Goal: Information Seeking & Learning: Learn about a topic

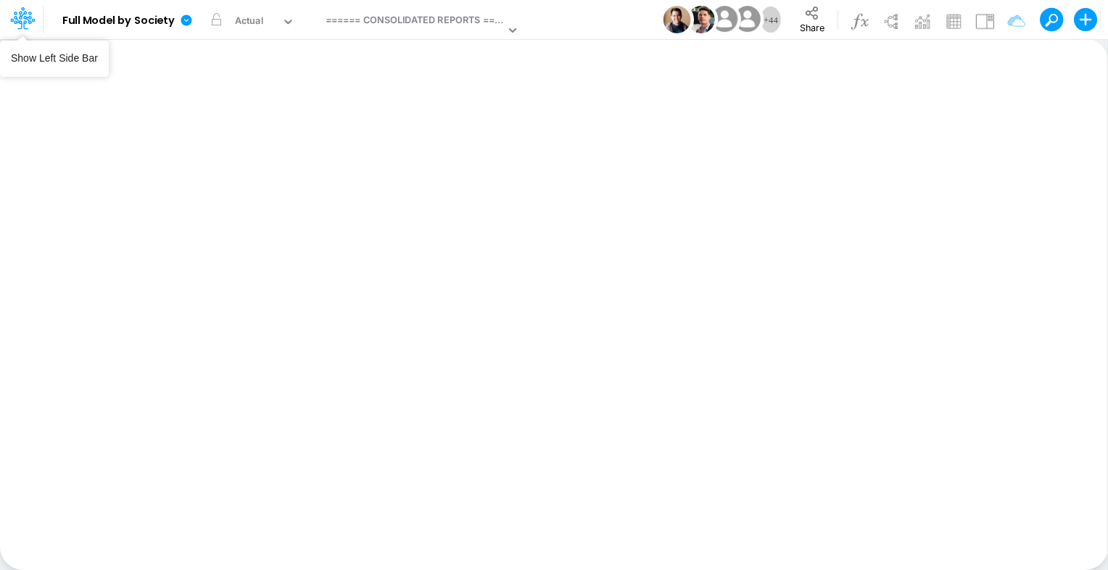
click at [25, 20] on icon at bounding box center [25, 24] width 5 height 9
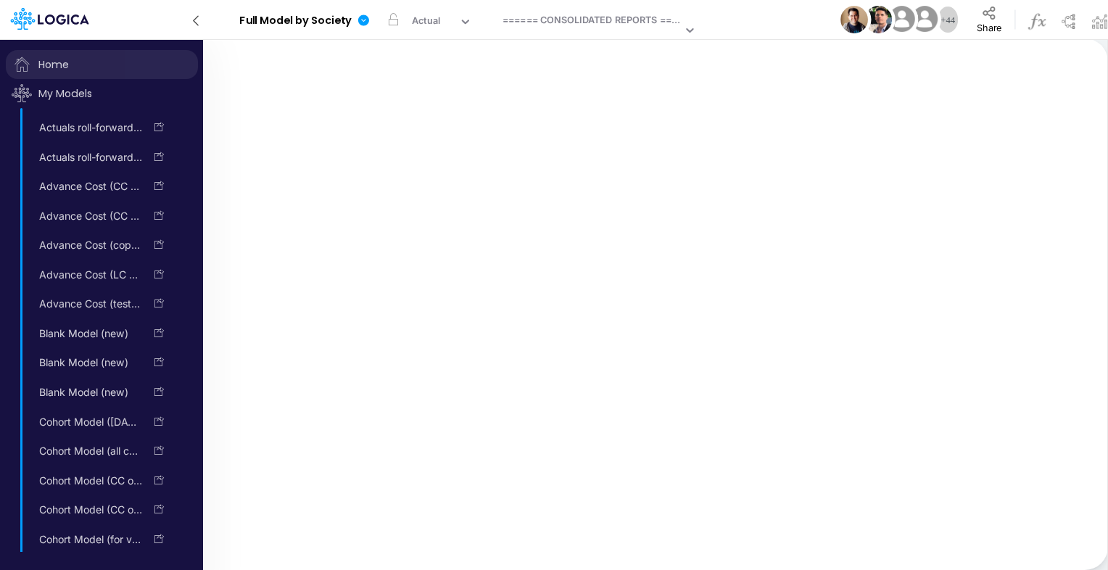
click at [54, 57] on span "Home" at bounding box center [102, 64] width 192 height 29
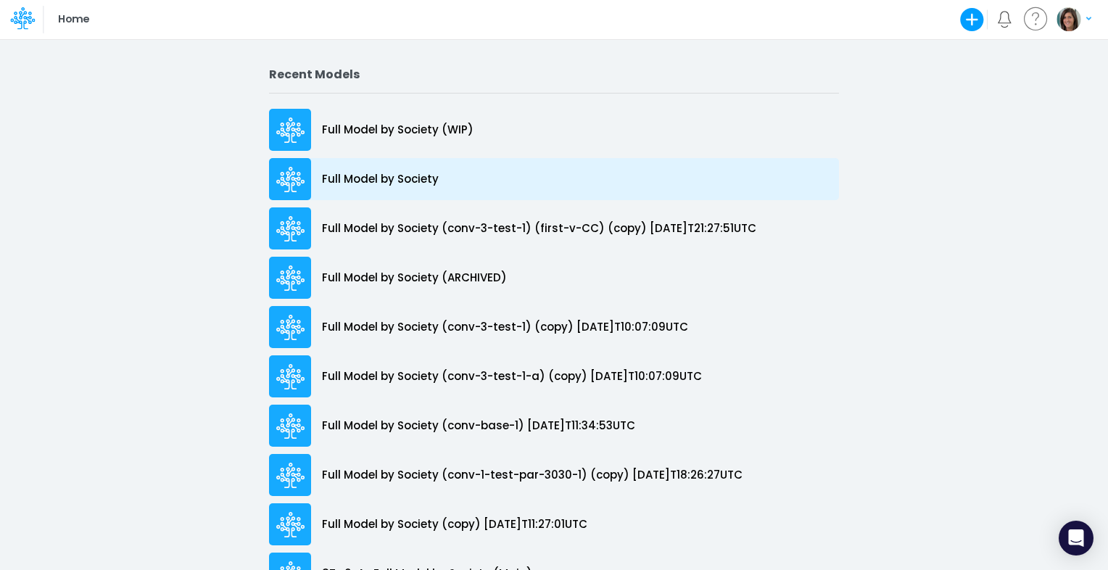
click at [389, 171] on p "Full Model by Society" at bounding box center [380, 179] width 117 height 17
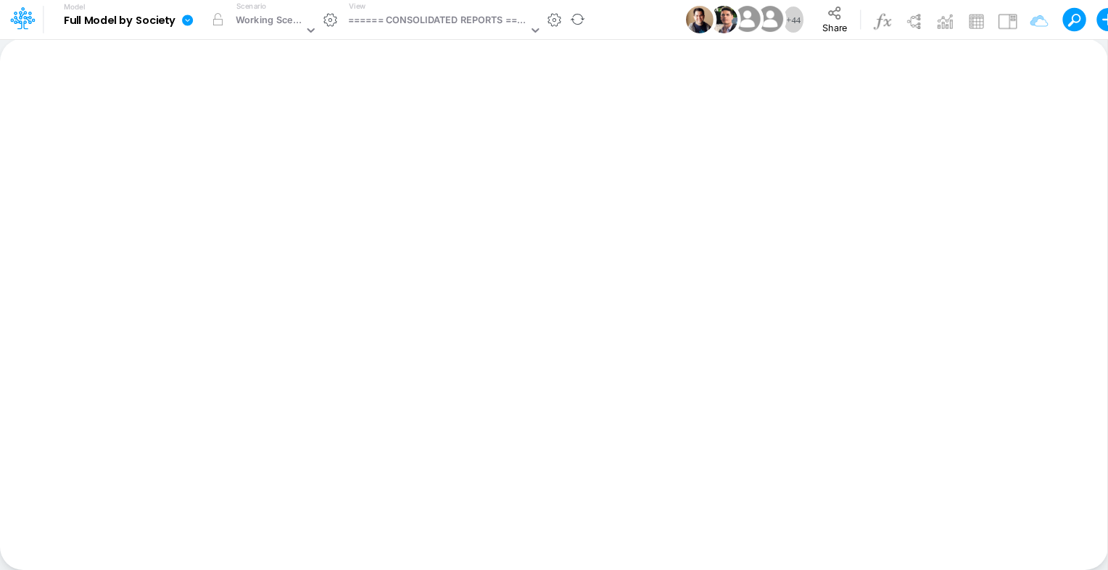
drag, startPoint x: 859, startPoint y: 72, endPoint x: 191, endPoint y: 20, distance: 670.4
click at [191, 20] on icon at bounding box center [187, 20] width 11 height 11
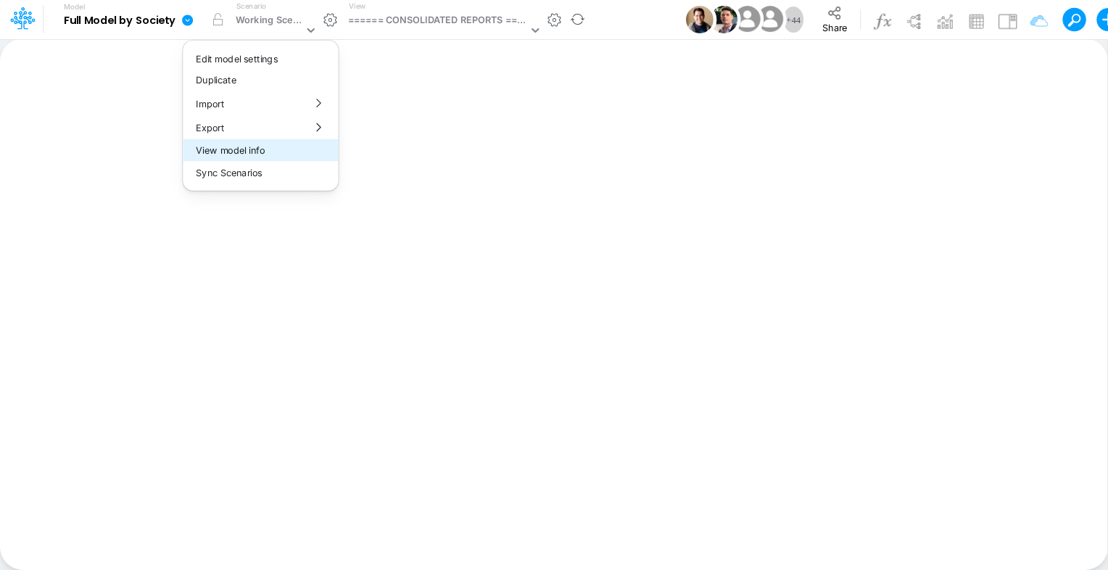
click at [220, 149] on button "View model info" at bounding box center [260, 150] width 155 height 22
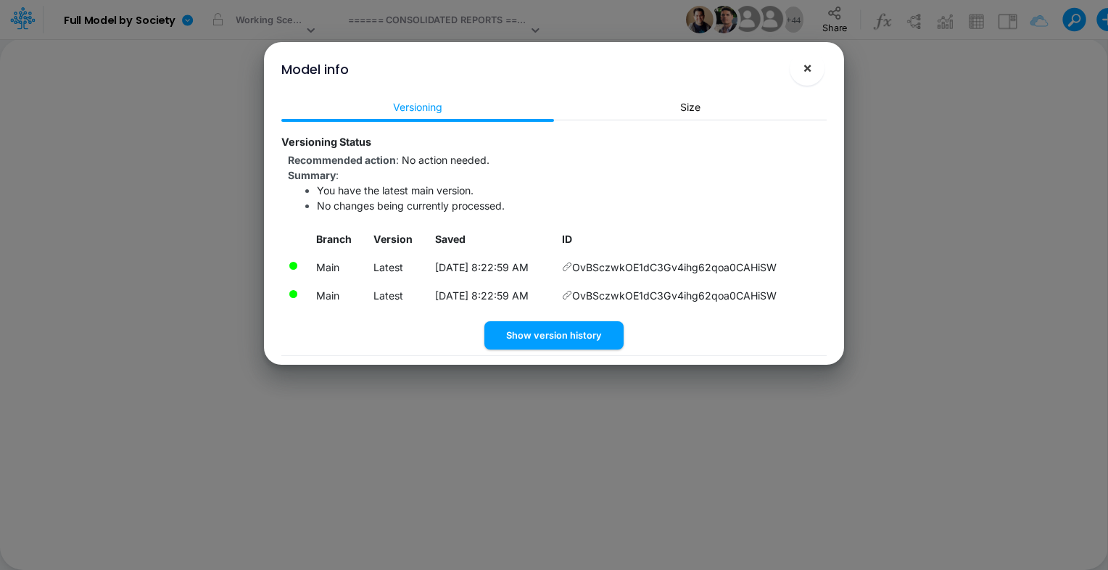
click at [809, 67] on span "×" at bounding box center [807, 67] width 9 height 17
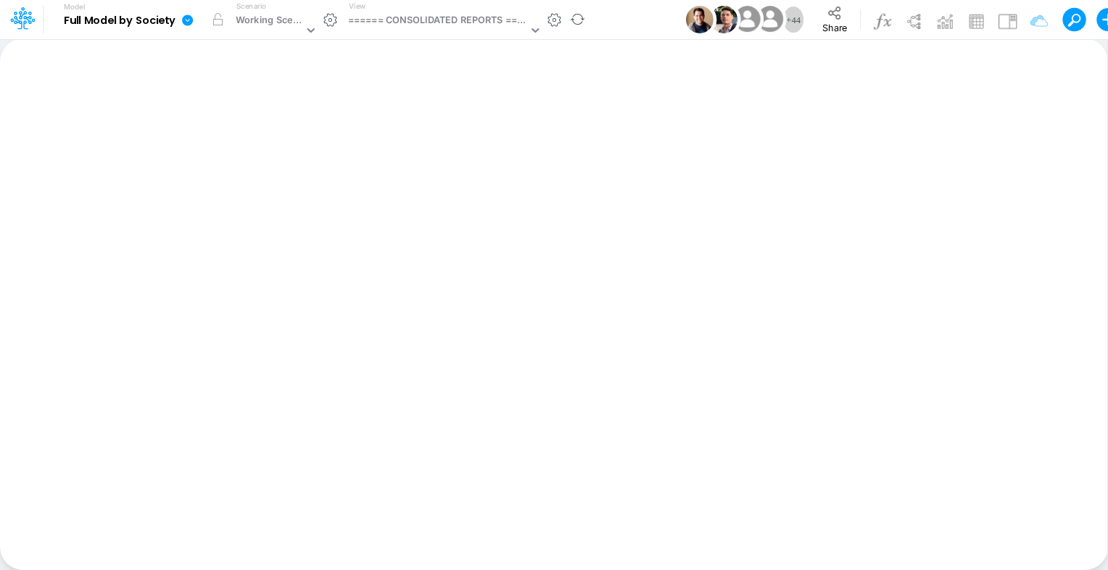
click at [190, 24] on icon at bounding box center [187, 20] width 11 height 11
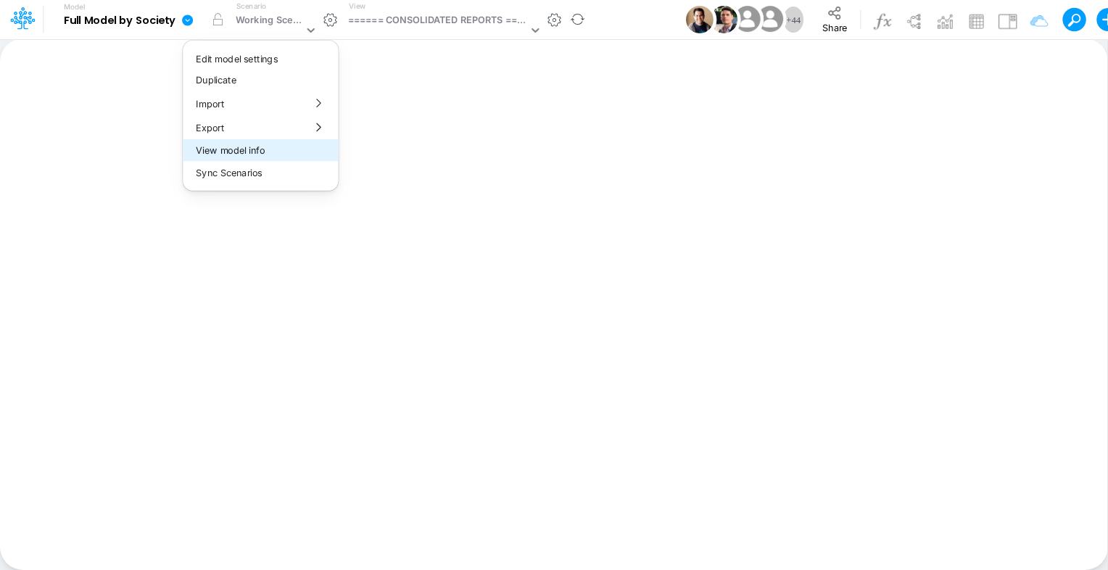
click at [266, 144] on button "View model info" at bounding box center [260, 150] width 155 height 22
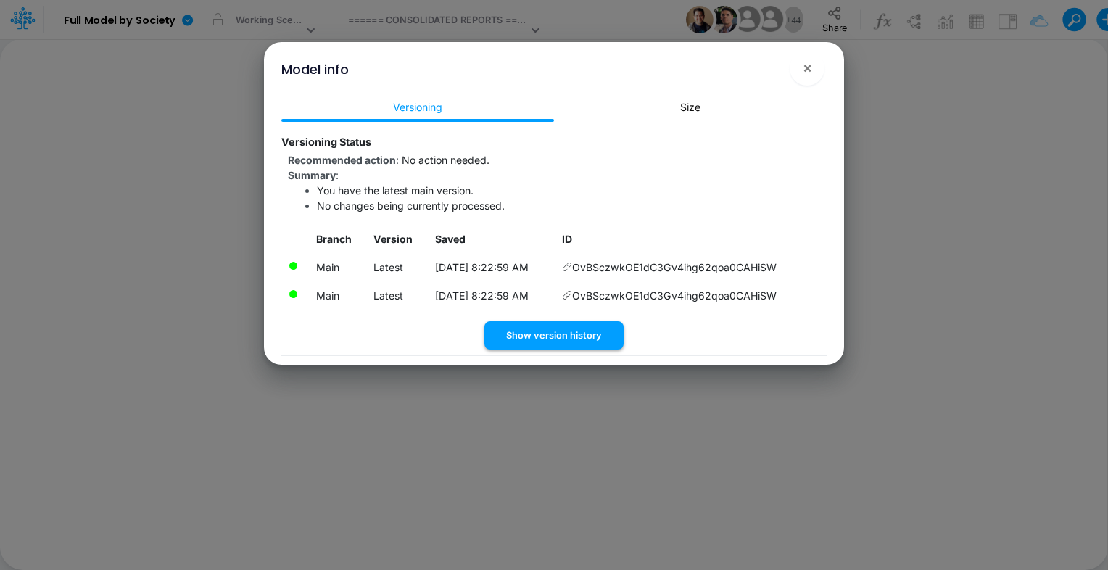
click at [544, 335] on button "Show version history" at bounding box center [553, 335] width 139 height 28
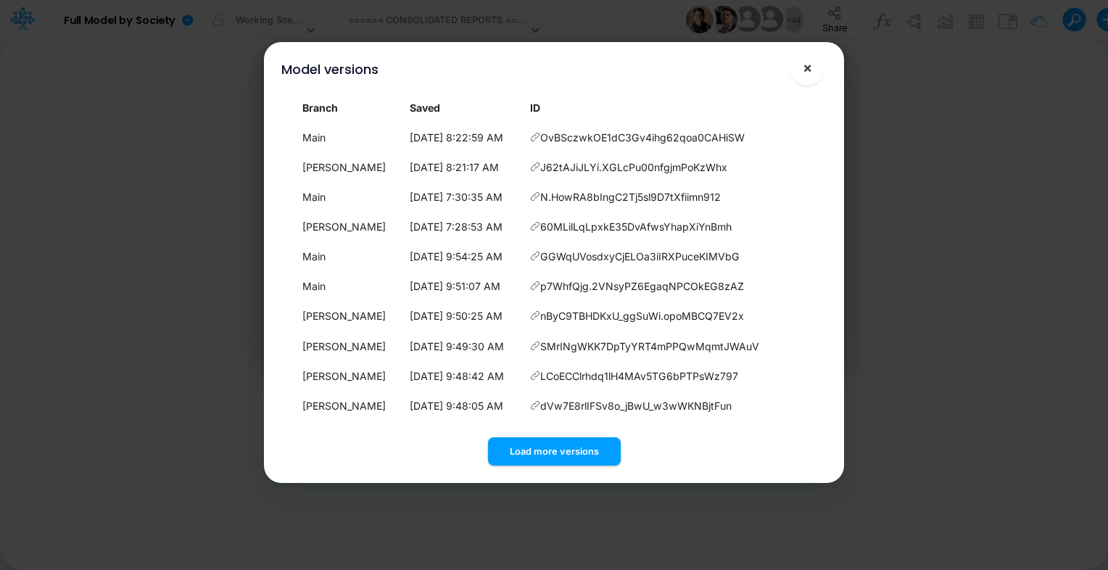
click at [810, 68] on span "×" at bounding box center [807, 67] width 9 height 17
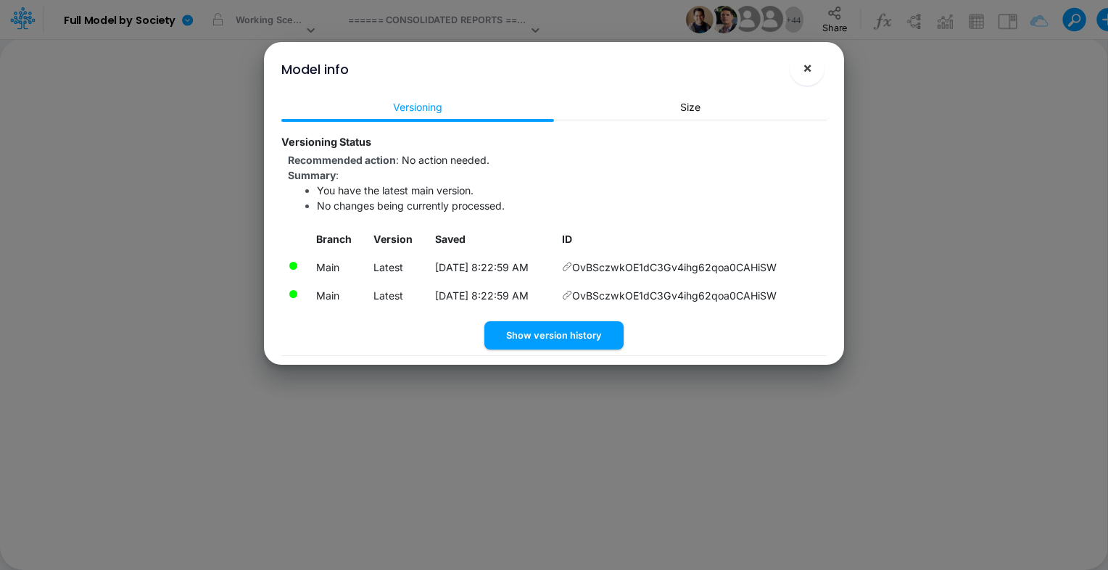
click at [809, 67] on span "×" at bounding box center [807, 67] width 9 height 17
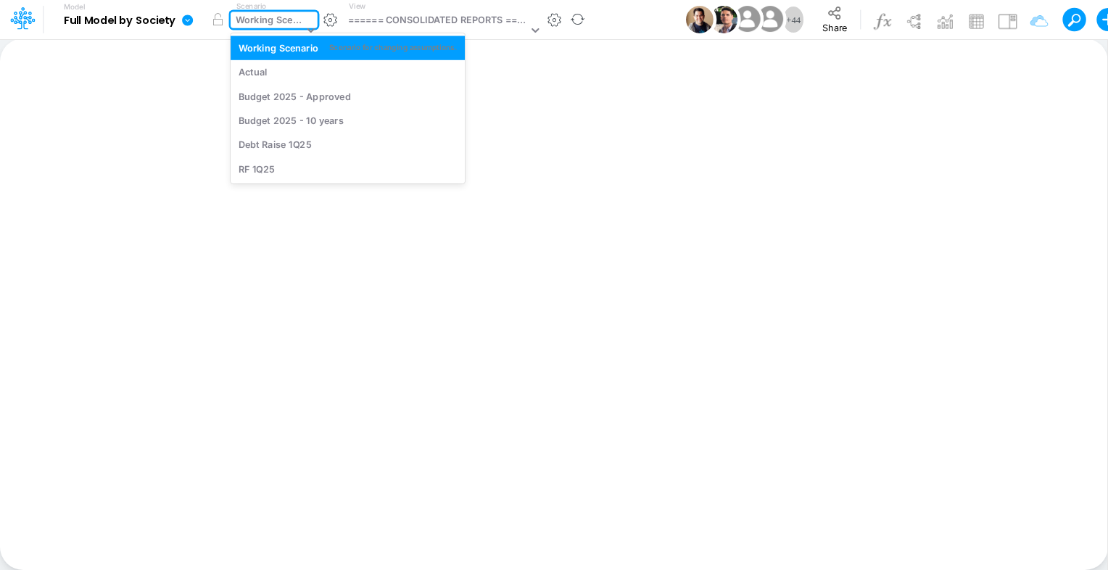
click at [268, 21] on div "Working Scenario" at bounding box center [269, 21] width 67 height 17
click at [270, 79] on div "Actual" at bounding box center [348, 72] width 234 height 24
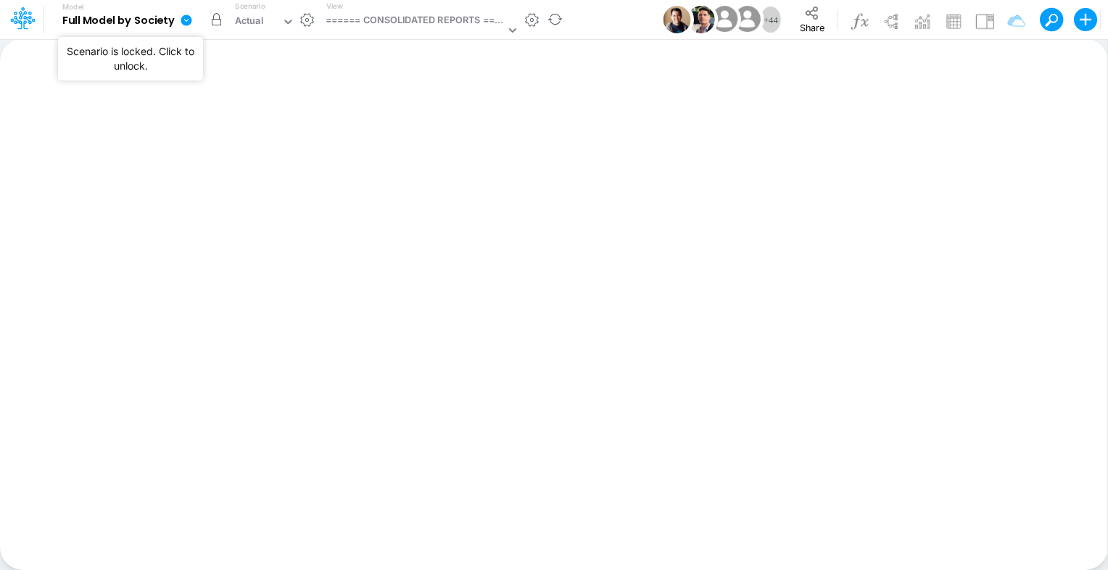
click at [219, 22] on button "button" at bounding box center [216, 20] width 26 height 26
click at [14, 22] on icon at bounding box center [22, 18] width 25 height 25
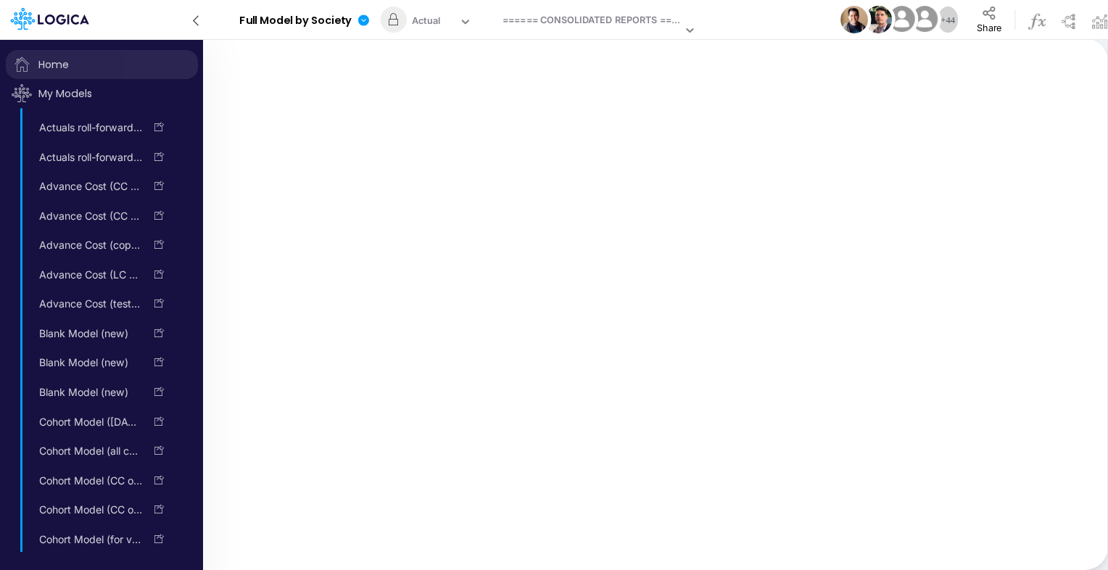
click at [57, 61] on span "Home" at bounding box center [102, 64] width 192 height 29
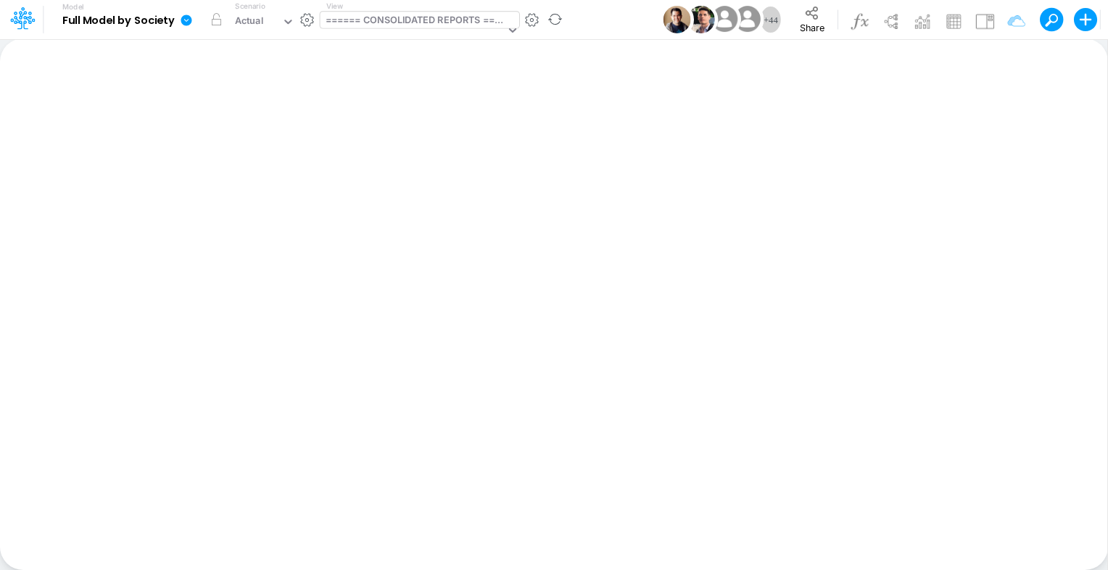
click at [398, 15] on div "====== CONSOLIDATED REPORTS ======" at bounding box center [415, 21] width 179 height 17
click at [186, 22] on icon at bounding box center [186, 20] width 11 height 11
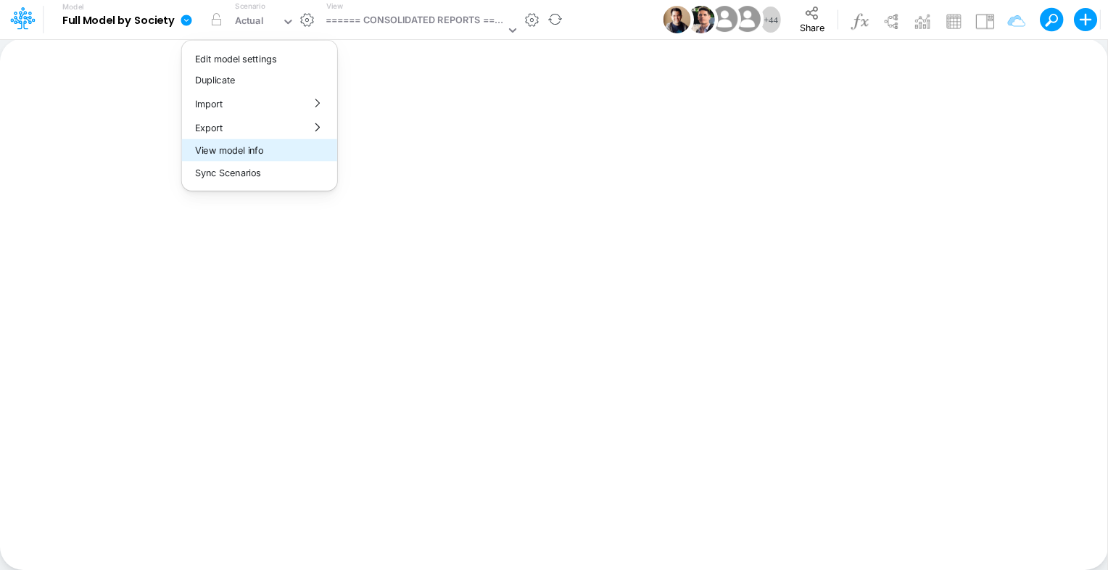
click at [239, 149] on button "View model info" at bounding box center [259, 150] width 155 height 22
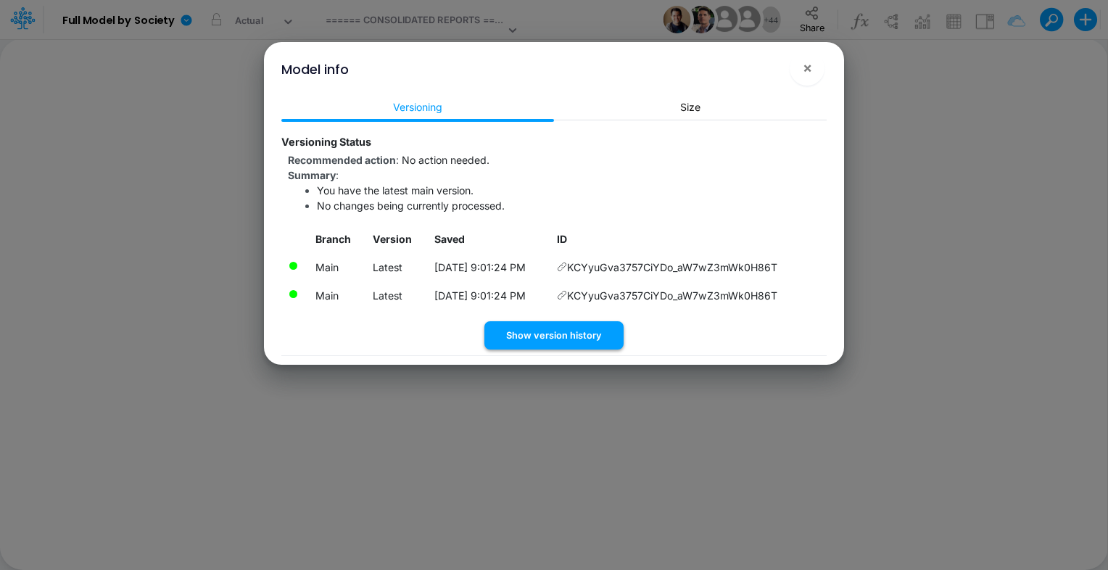
click at [568, 329] on button "Show version history" at bounding box center [553, 335] width 139 height 28
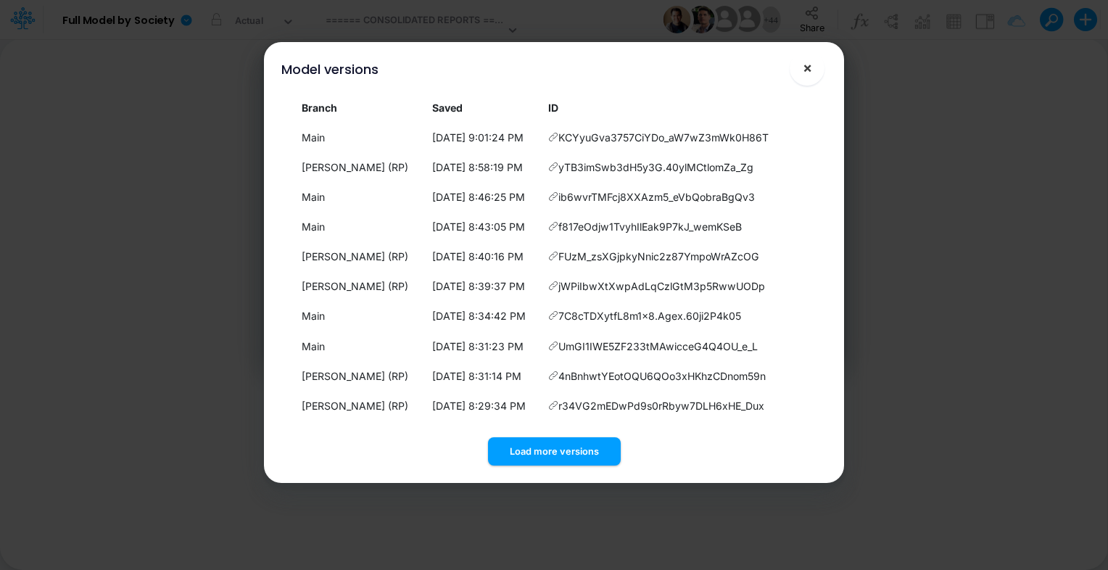
click at [813, 66] on button "×" at bounding box center [807, 68] width 35 height 35
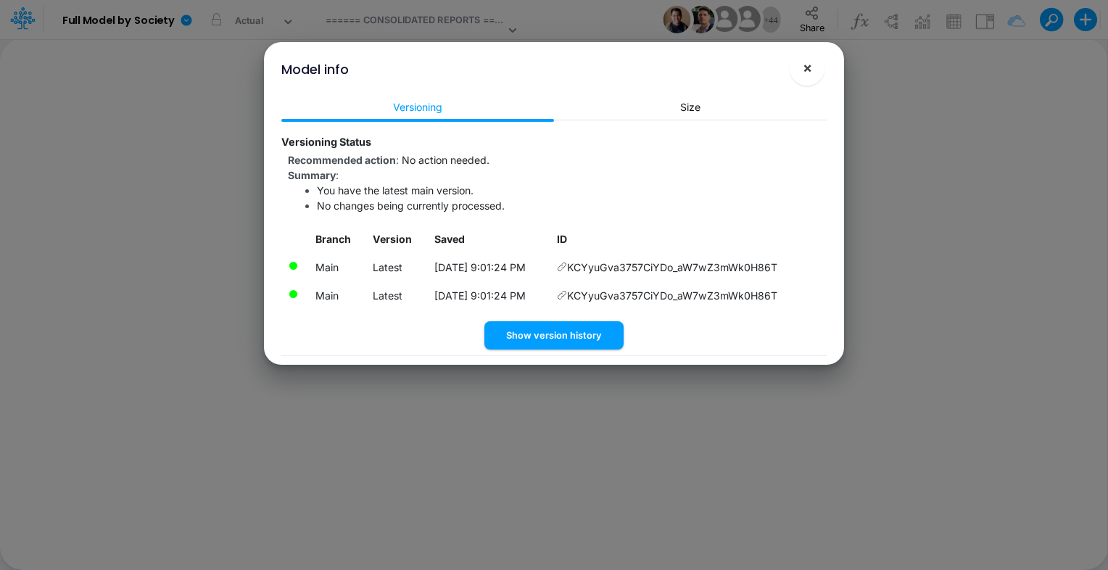
click at [808, 65] on span "×" at bounding box center [807, 67] width 9 height 17
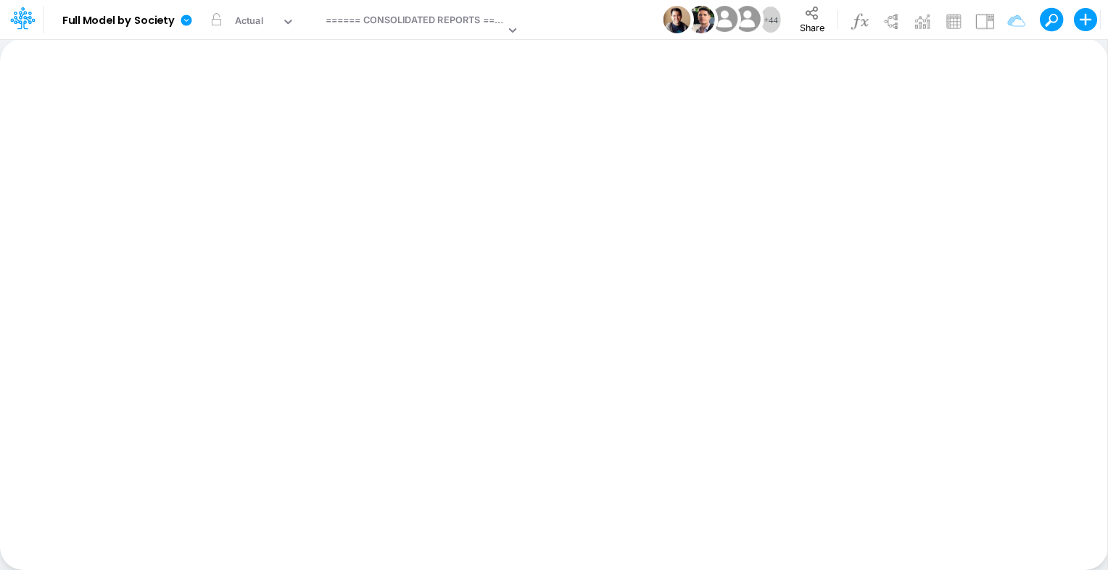
click at [44, 23] on div at bounding box center [27, 20] width 54 height 28
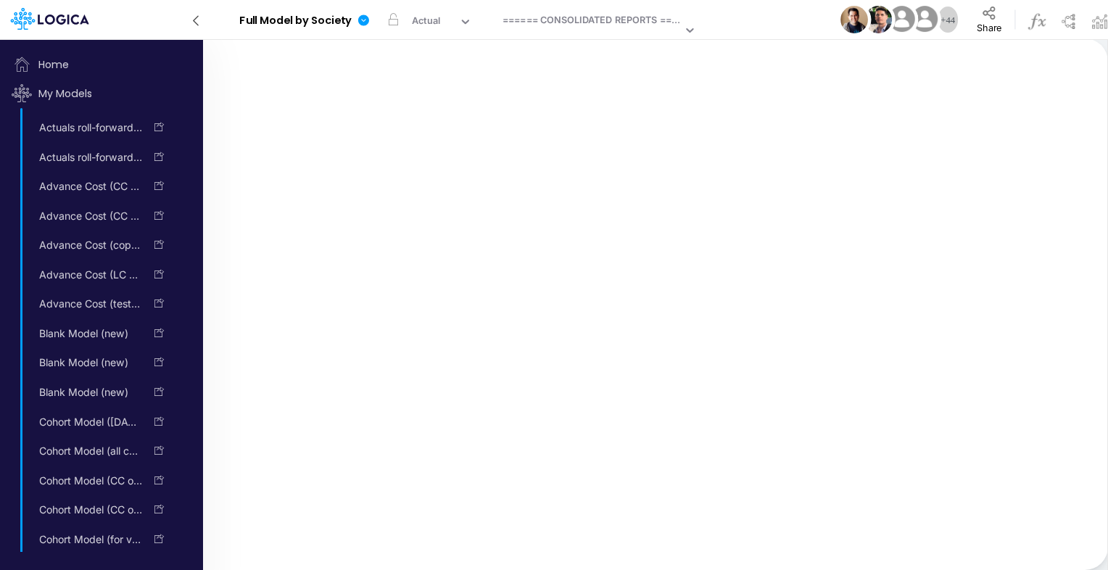
click at [32, 25] on icon at bounding box center [50, 19] width 78 height 22
click at [49, 62] on span "Home" at bounding box center [102, 64] width 192 height 29
